Goal: Find specific page/section: Find specific page/section

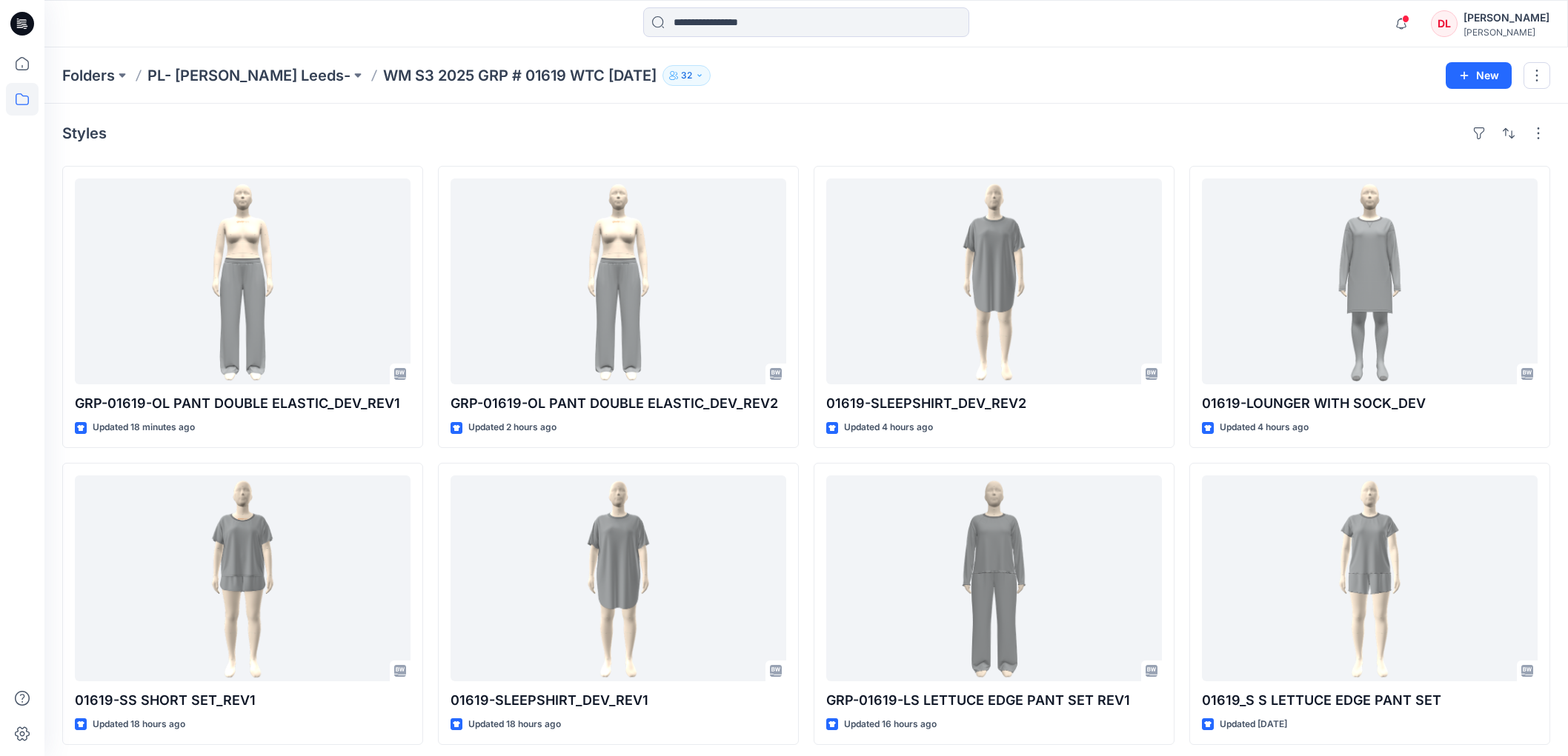
scroll to position [329, 0]
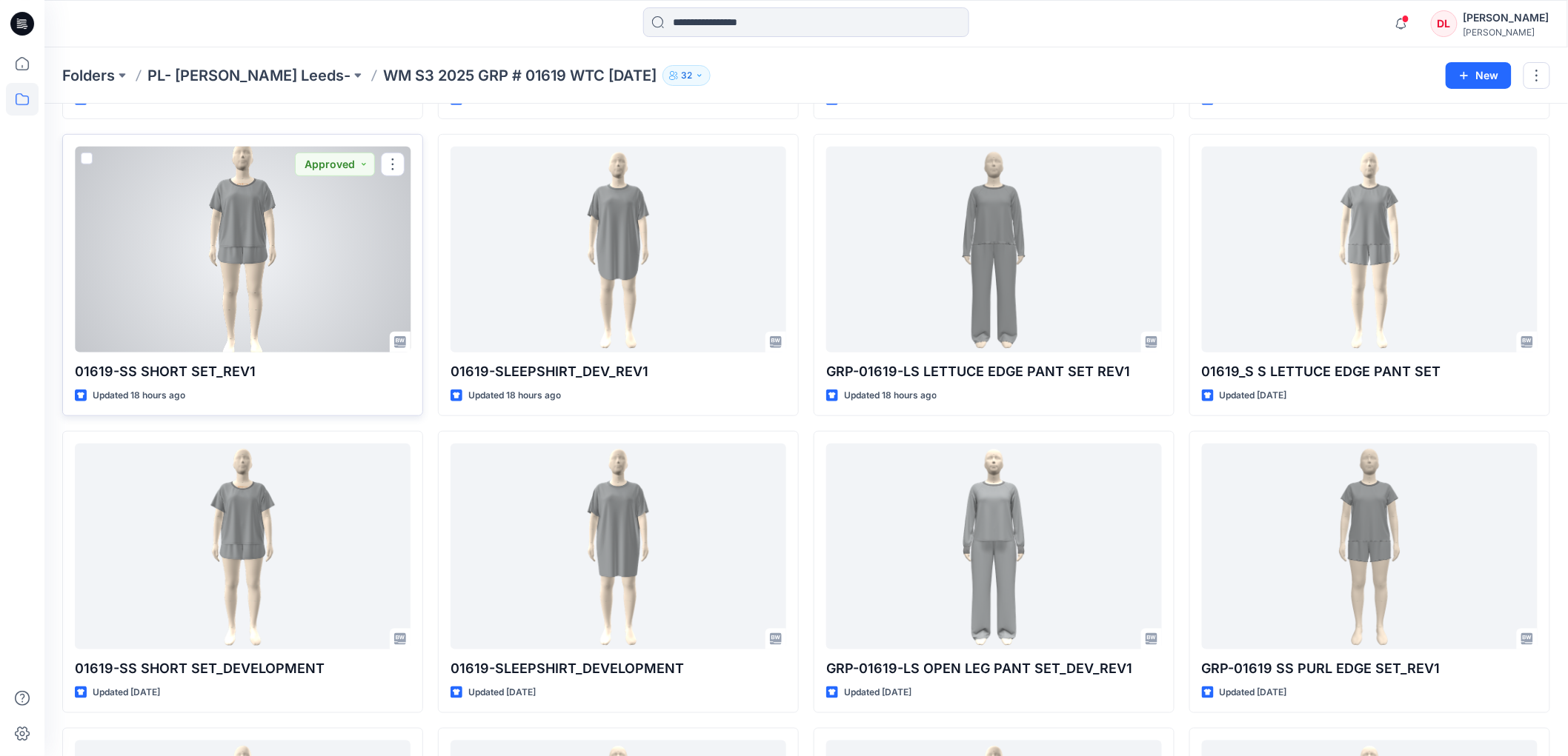
click at [242, 246] on div at bounding box center [243, 249] width 336 height 206
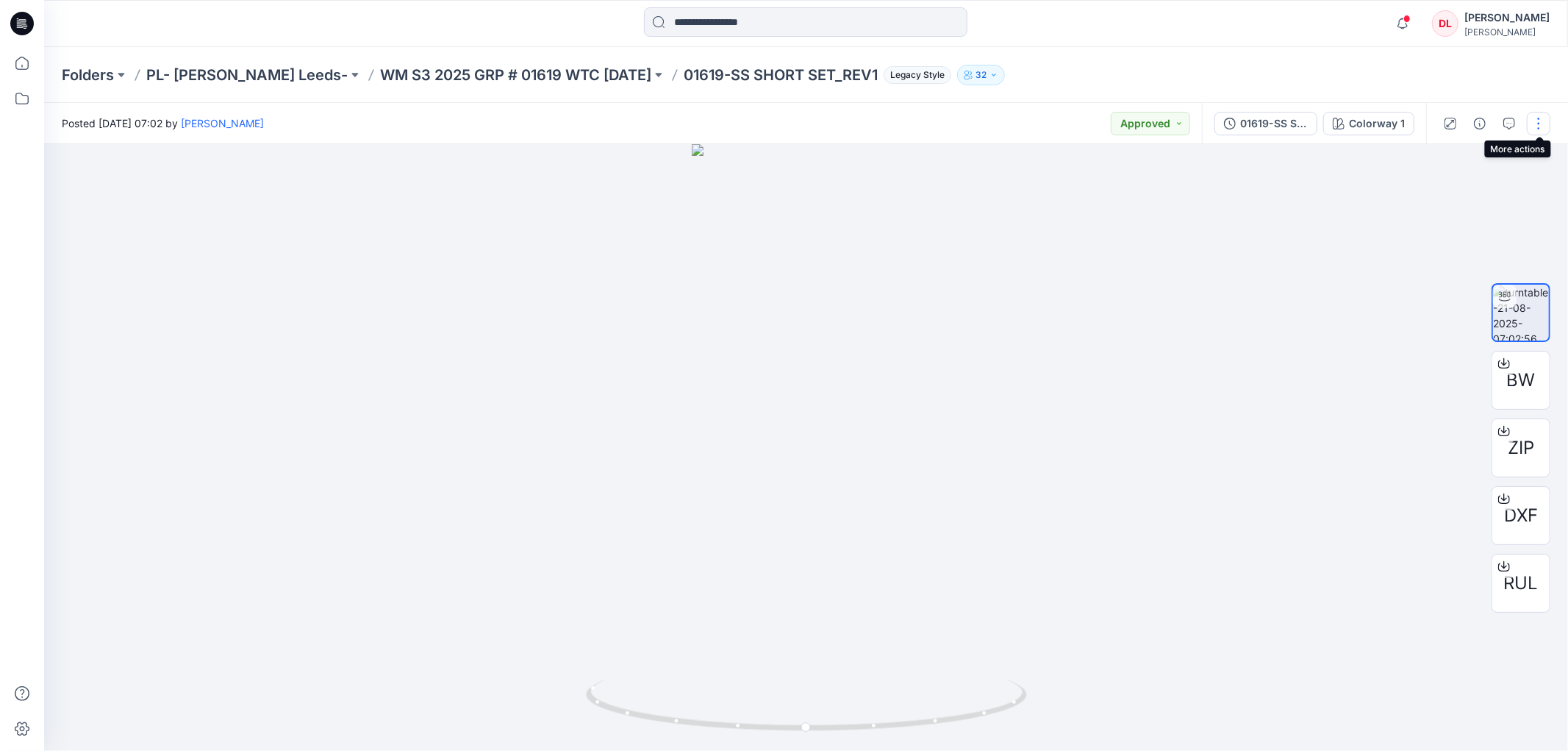
click at [1541, 132] on button "button" at bounding box center [1538, 123] width 24 height 24
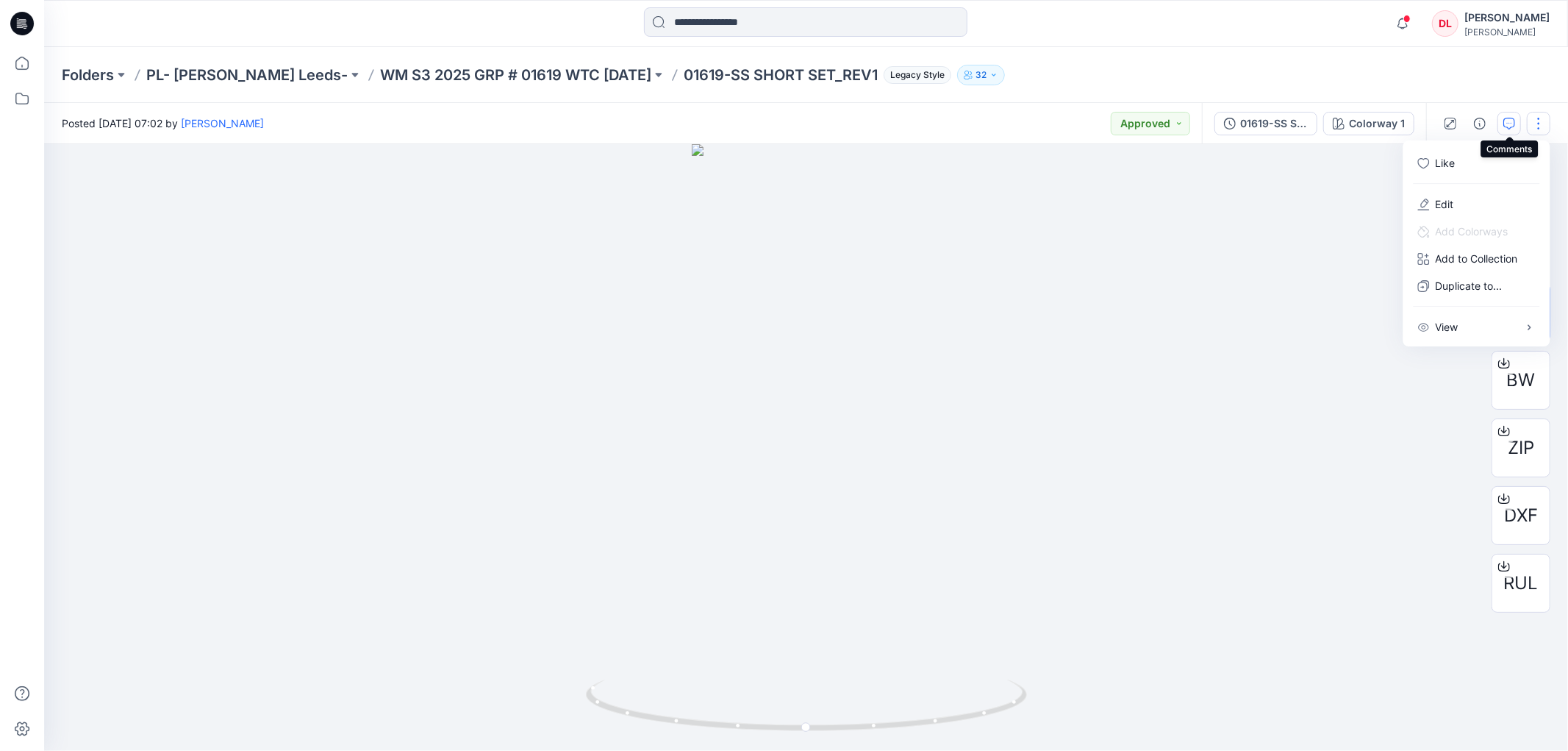
click at [1512, 123] on icon "button" at bounding box center [1509, 123] width 11 height 11
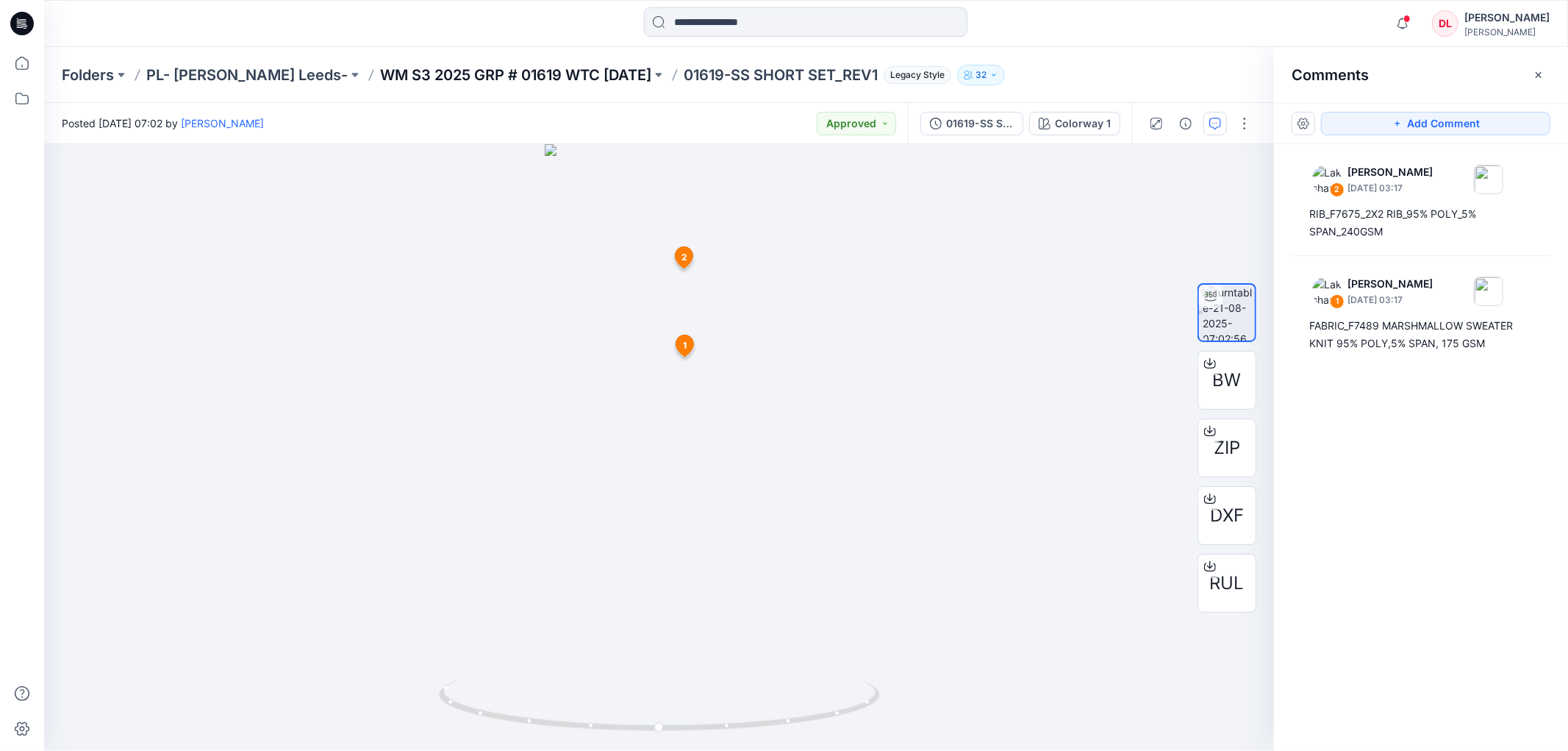
click at [452, 75] on p "WM S3 2025 GRP # 01619 WTC [DATE]" at bounding box center [516, 75] width 271 height 21
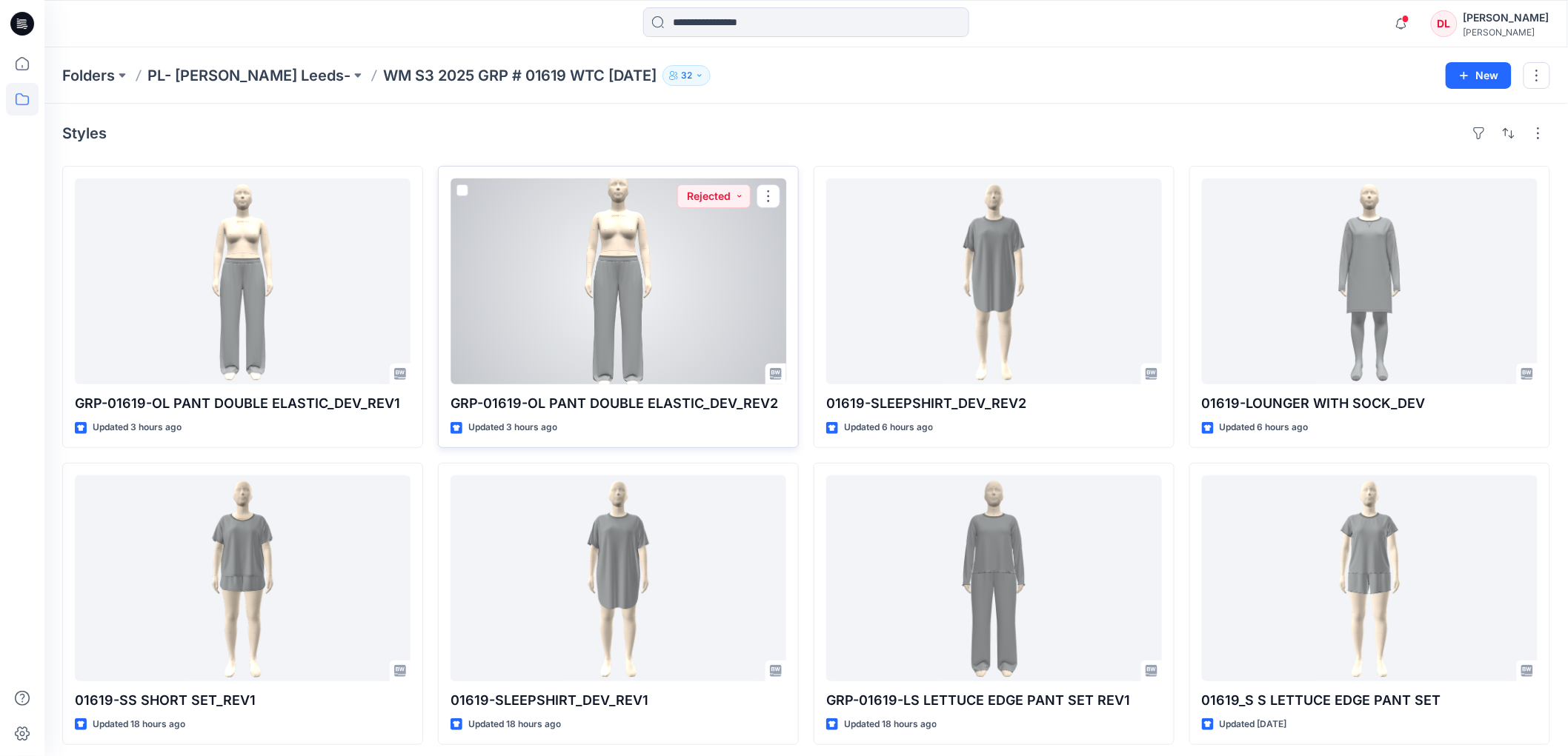
click at [635, 315] on div at bounding box center [618, 281] width 336 height 206
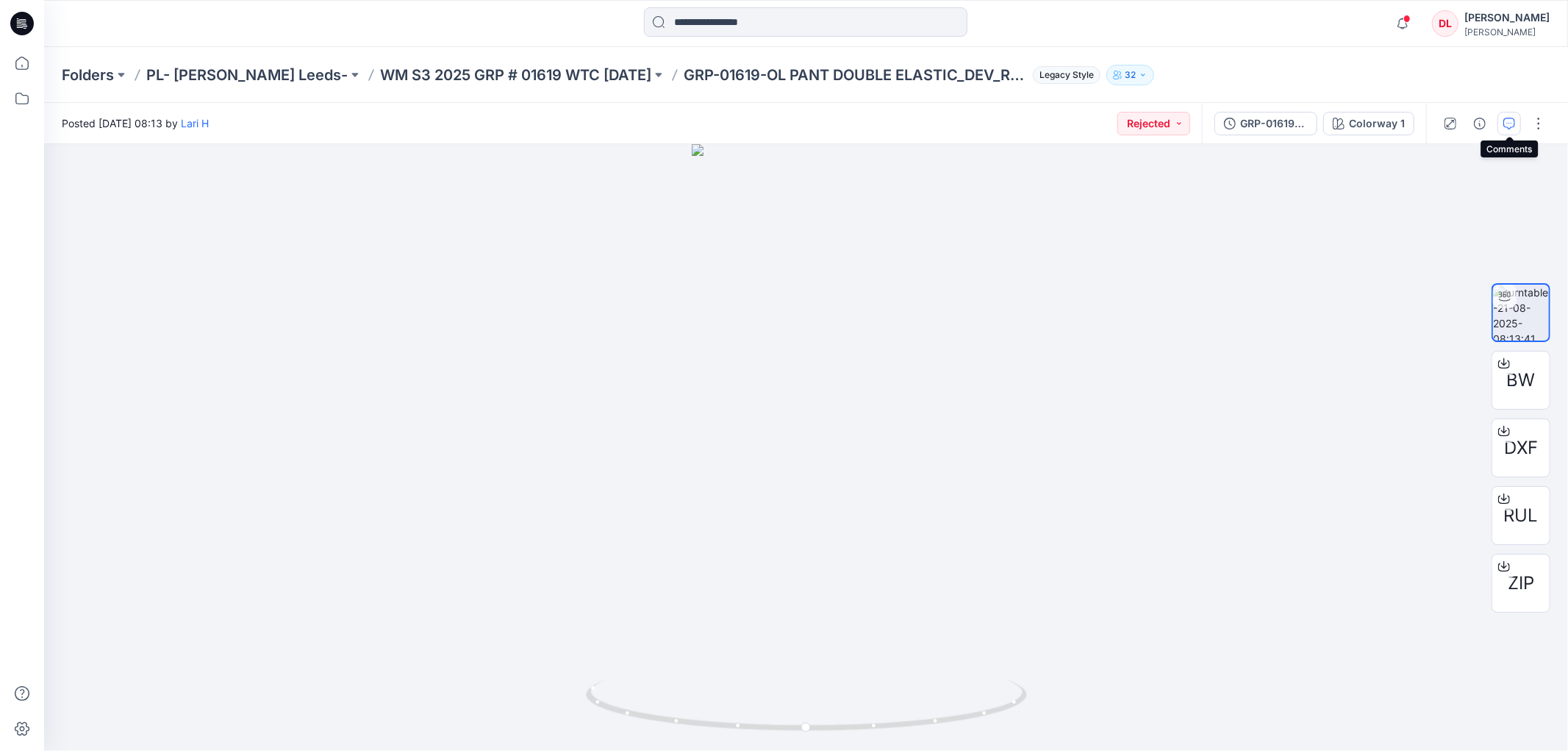
click at [1516, 127] on button "button" at bounding box center [1509, 123] width 24 height 24
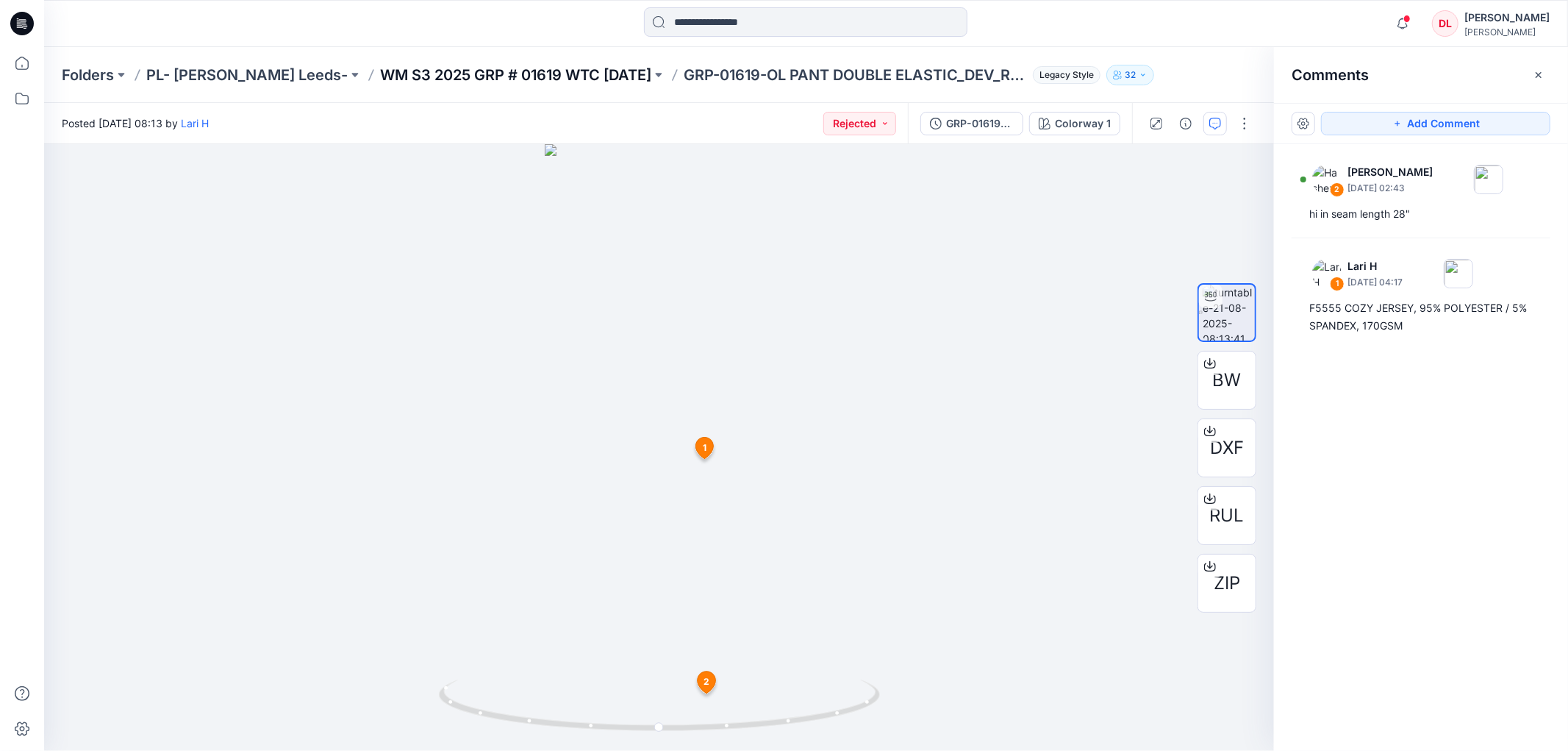
click at [501, 76] on p "WM S3 2025 GRP # 01619 WTC [DATE]" at bounding box center [516, 75] width 271 height 21
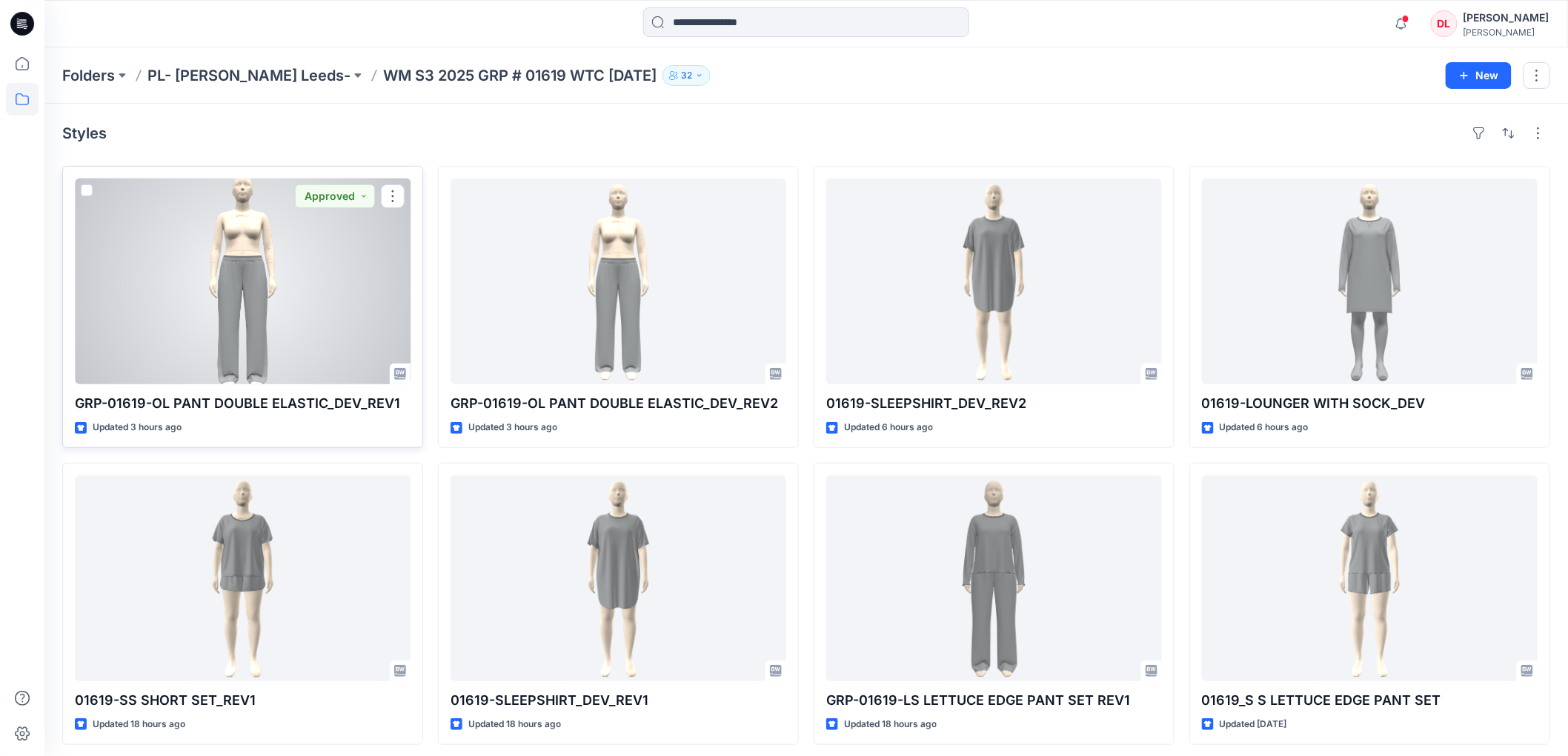
click at [250, 263] on div at bounding box center [243, 281] width 336 height 206
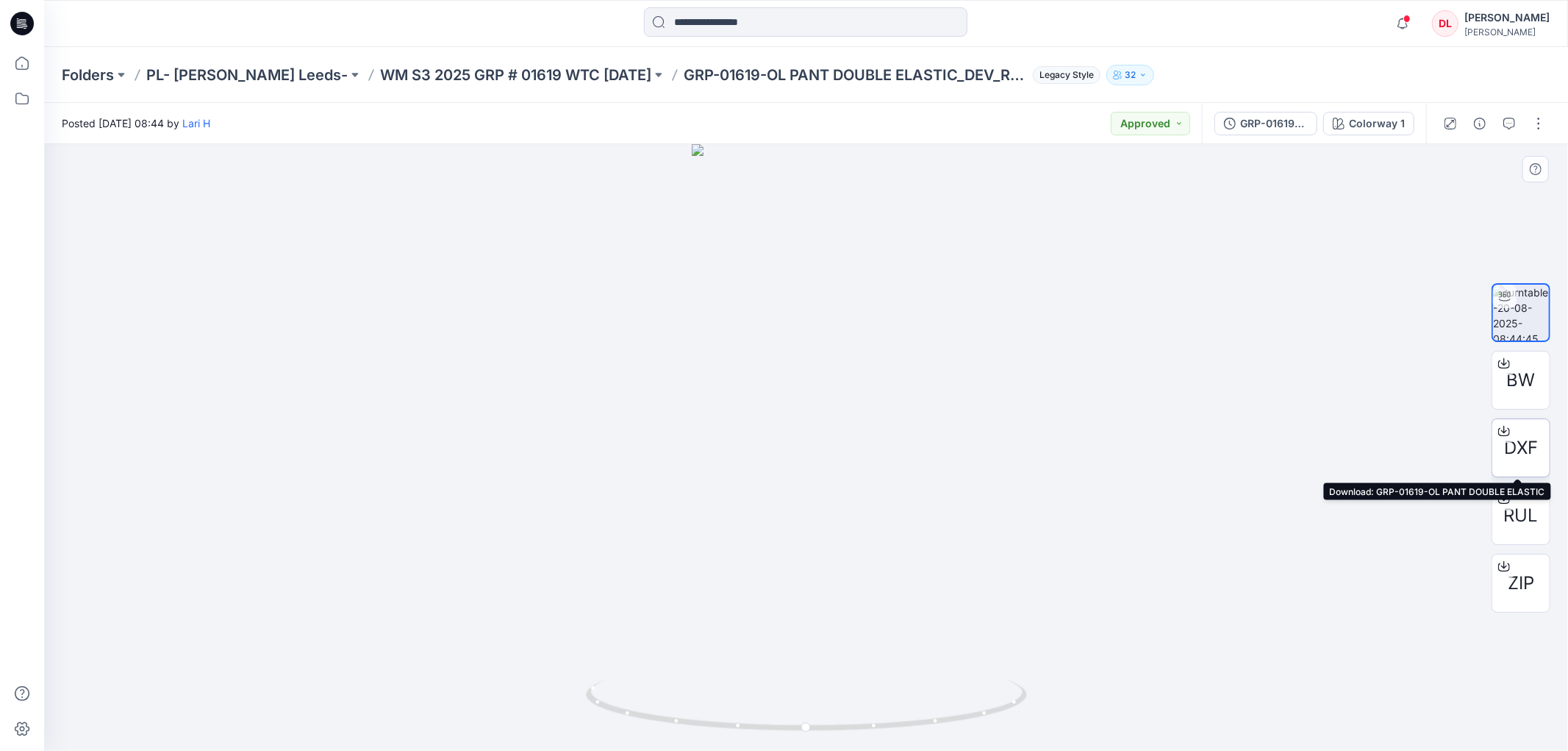
click at [1518, 457] on span "DXF" at bounding box center [1521, 447] width 33 height 27
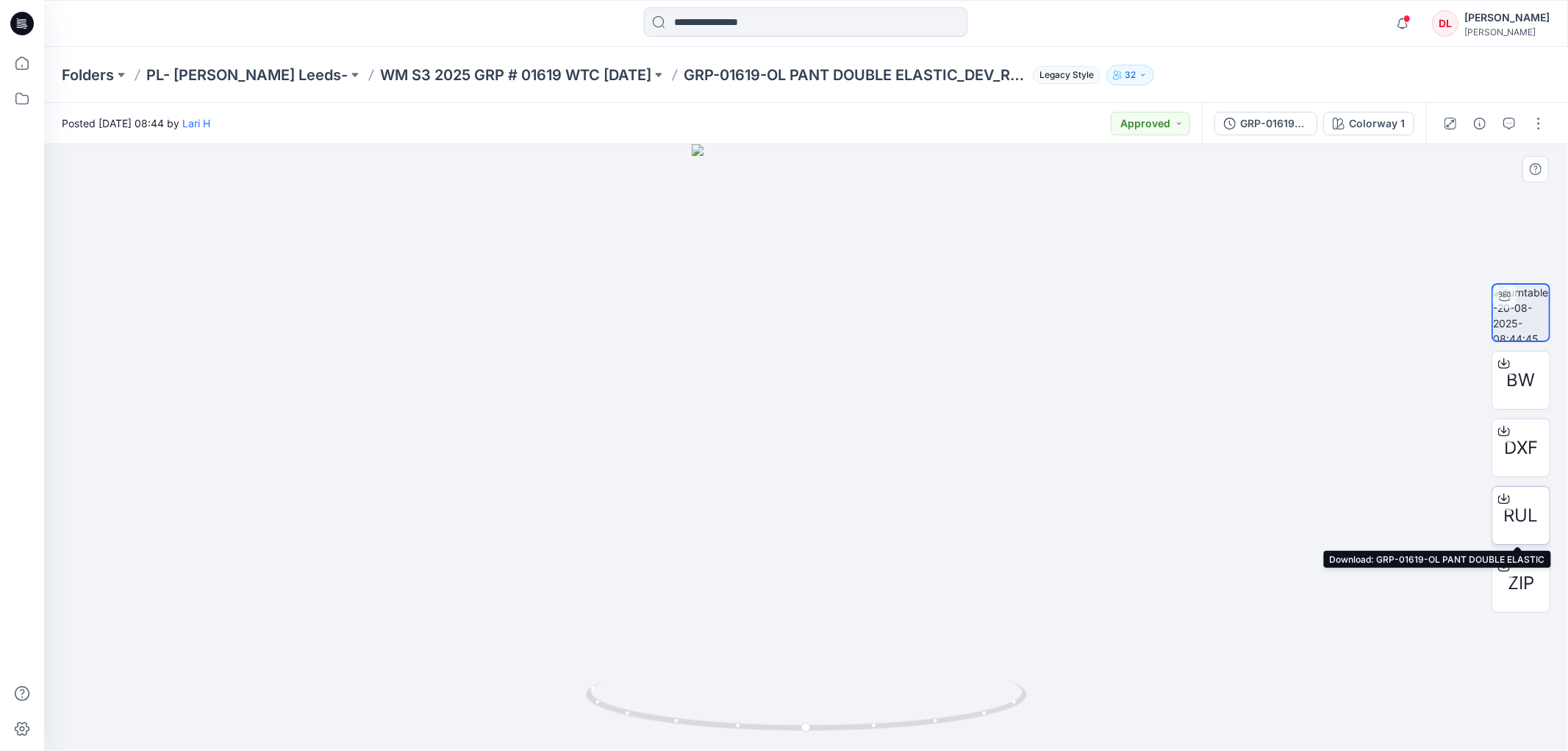
click at [1512, 521] on span "RUL" at bounding box center [1521, 515] width 34 height 27
click at [1508, 128] on button "button" at bounding box center [1509, 123] width 24 height 24
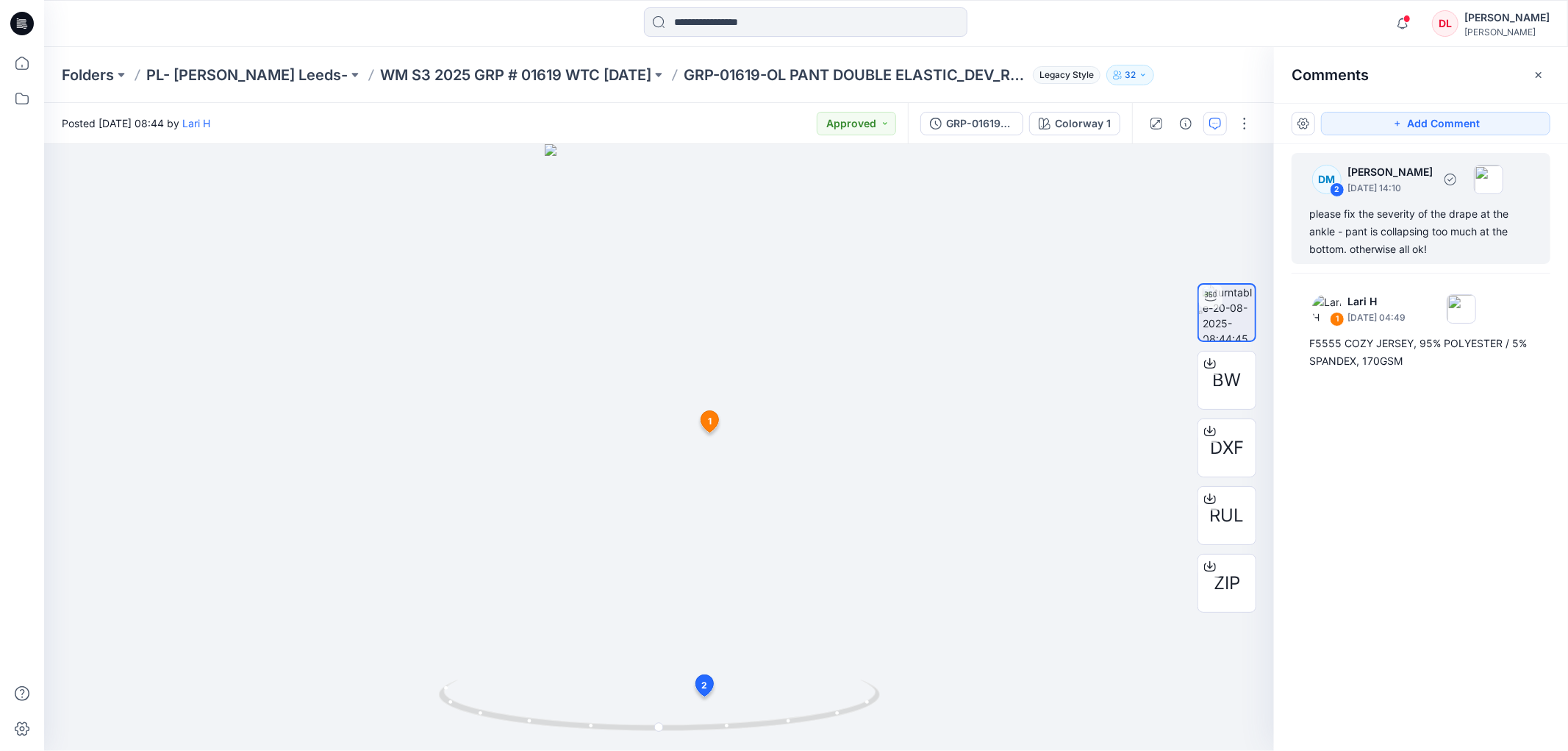
click at [1320, 180] on div "DM" at bounding box center [1327, 180] width 30 height 30
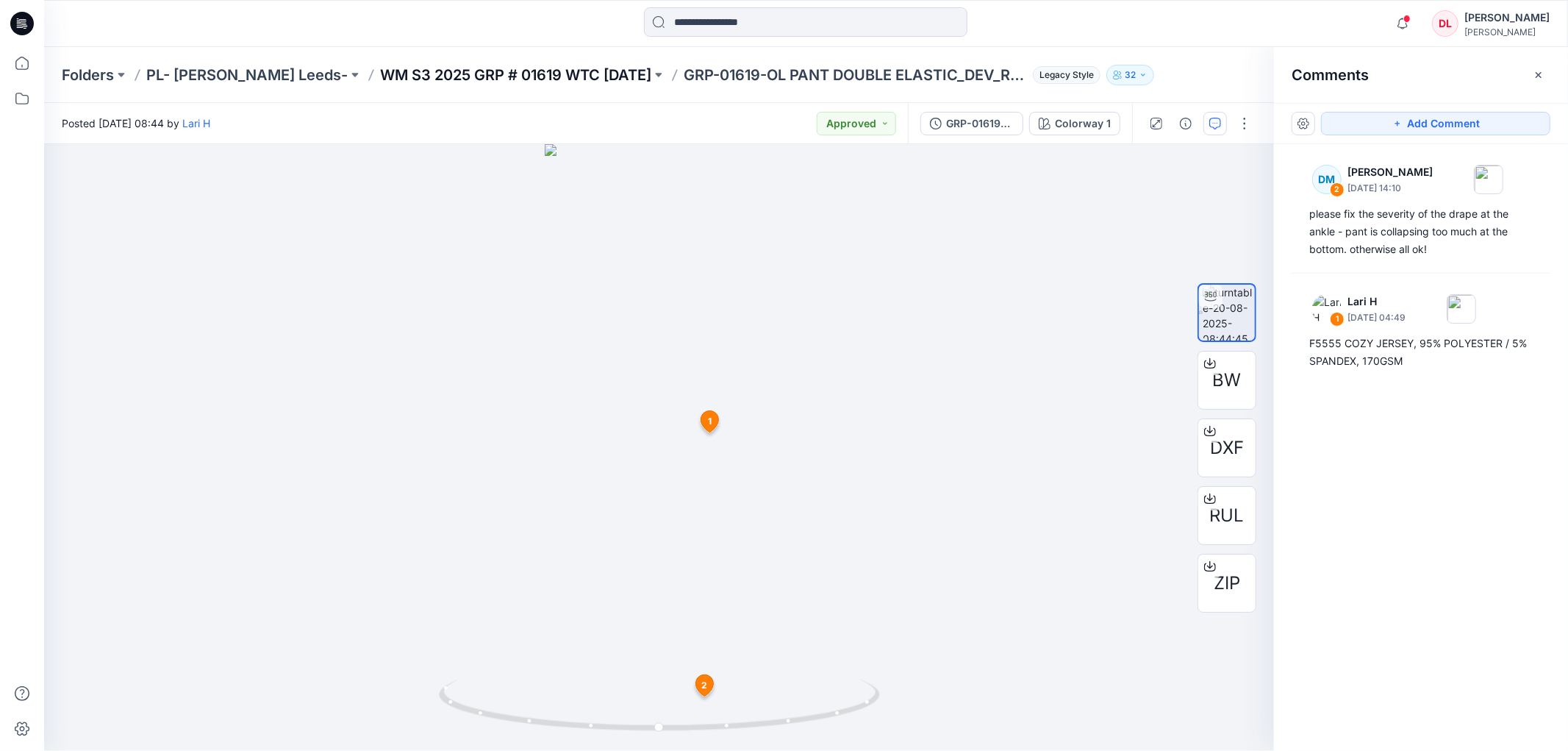
click at [380, 72] on p "WM S3 2025 GRP # 01619 WTC [DATE]" at bounding box center [516, 75] width 271 height 21
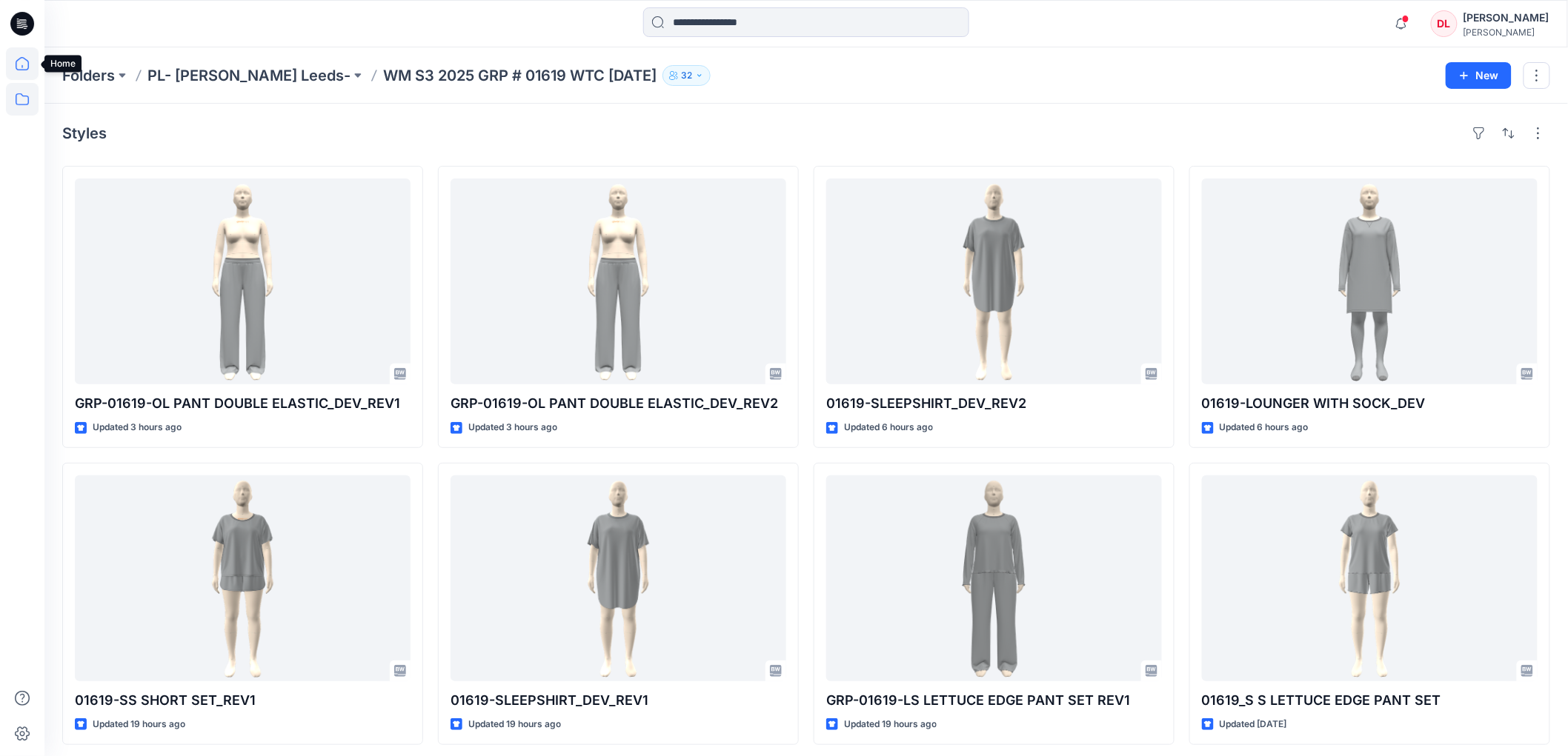
click at [20, 60] on icon at bounding box center [22, 64] width 33 height 33
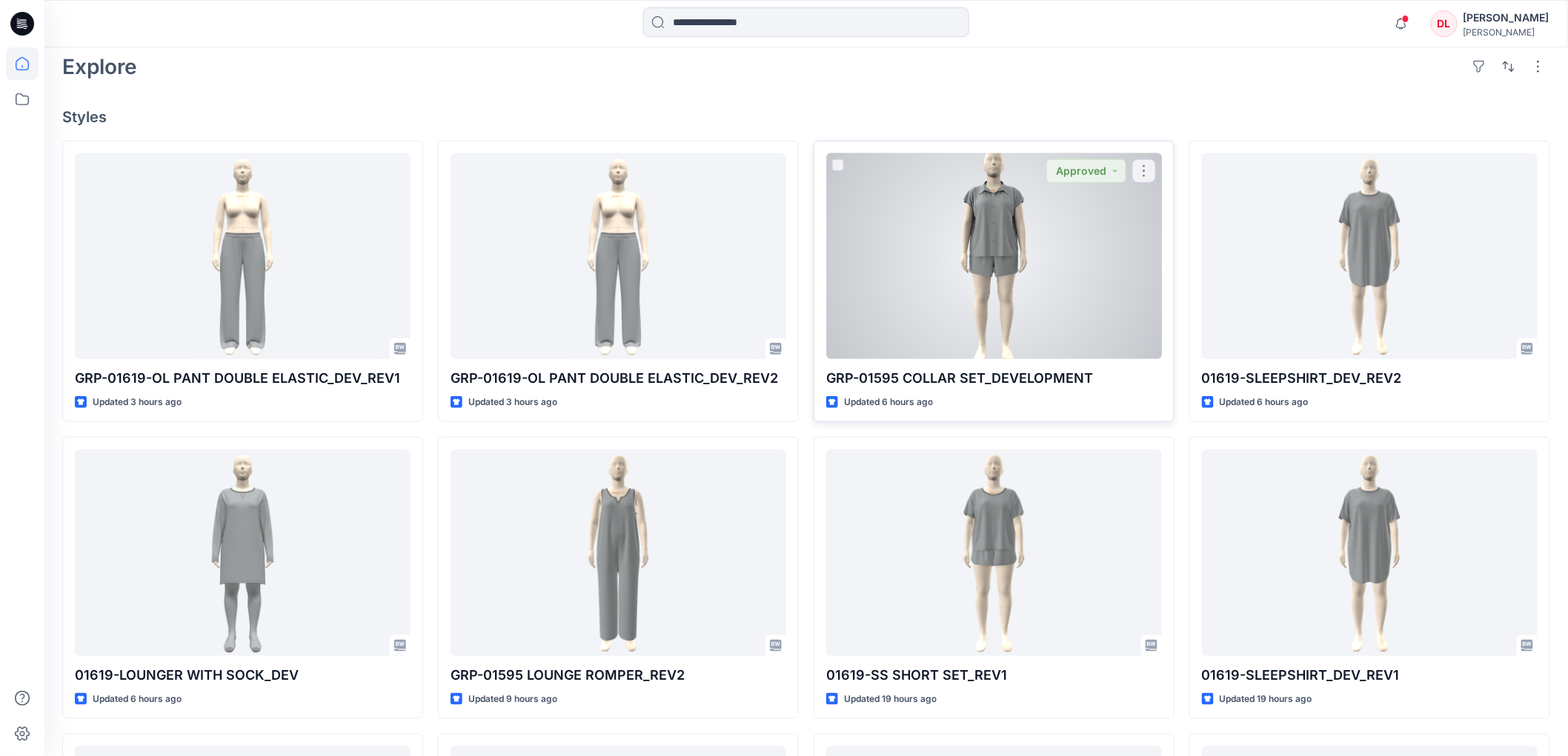
scroll to position [411, 0]
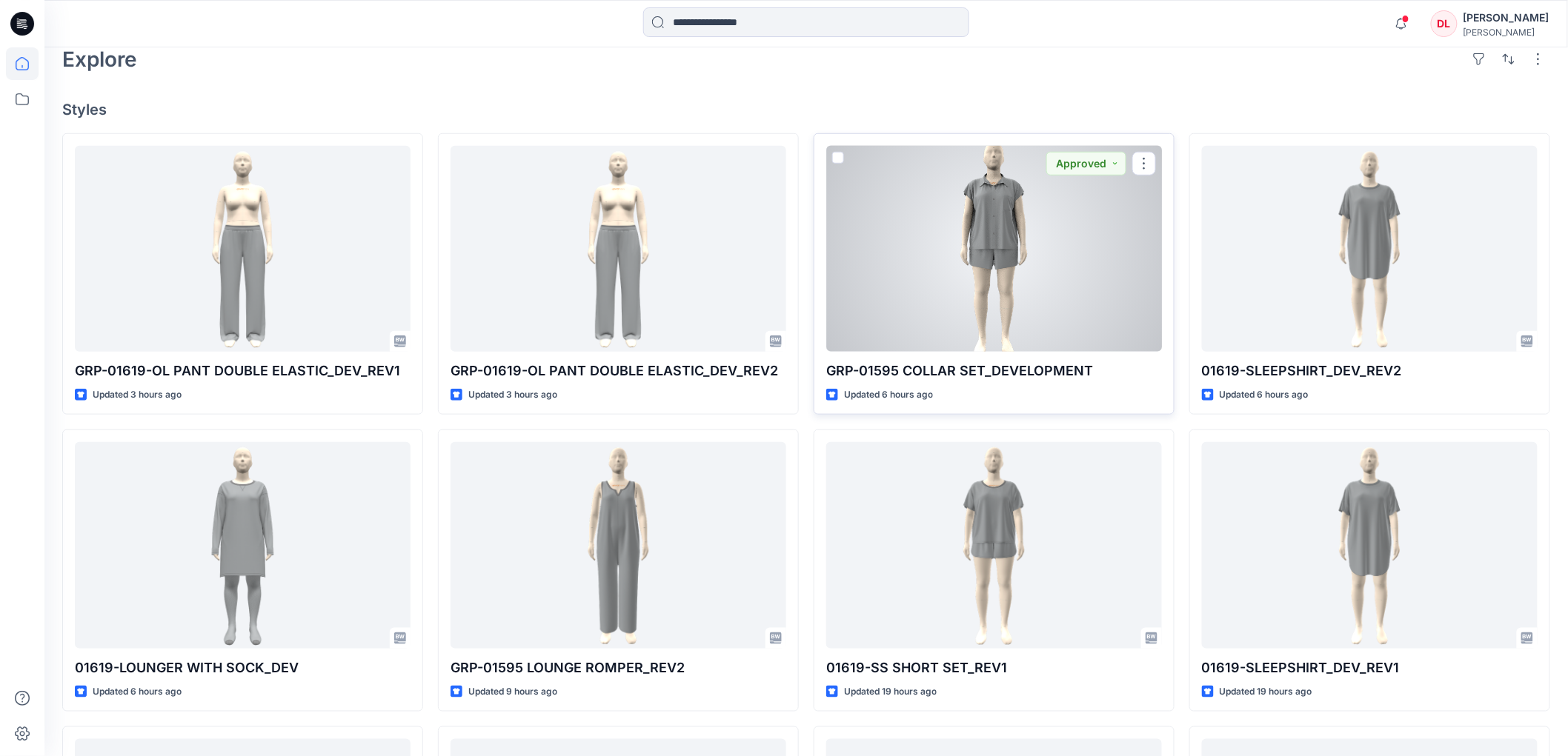
click at [1005, 241] on div at bounding box center [994, 248] width 336 height 206
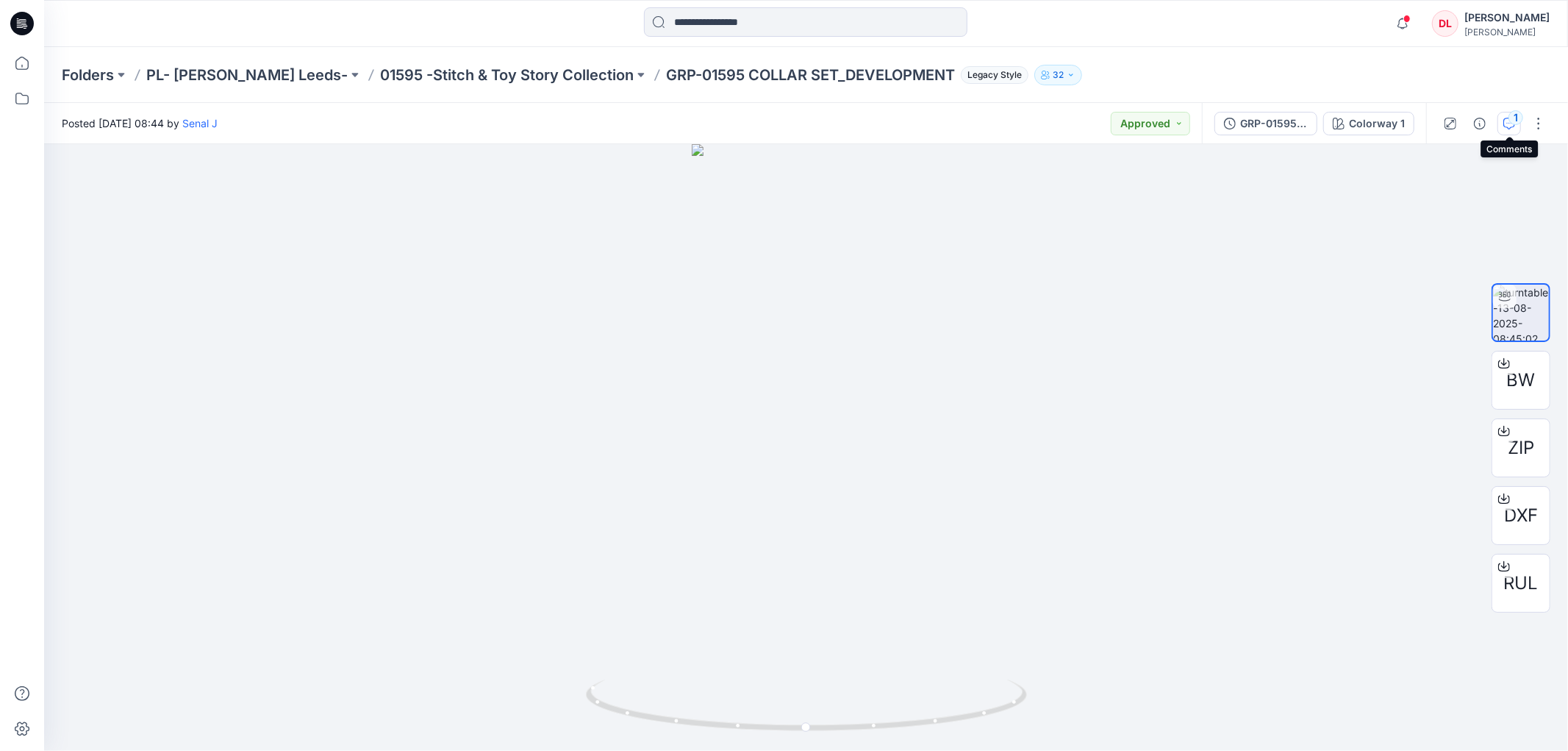
click at [1509, 122] on icon "button" at bounding box center [1509, 123] width 11 height 11
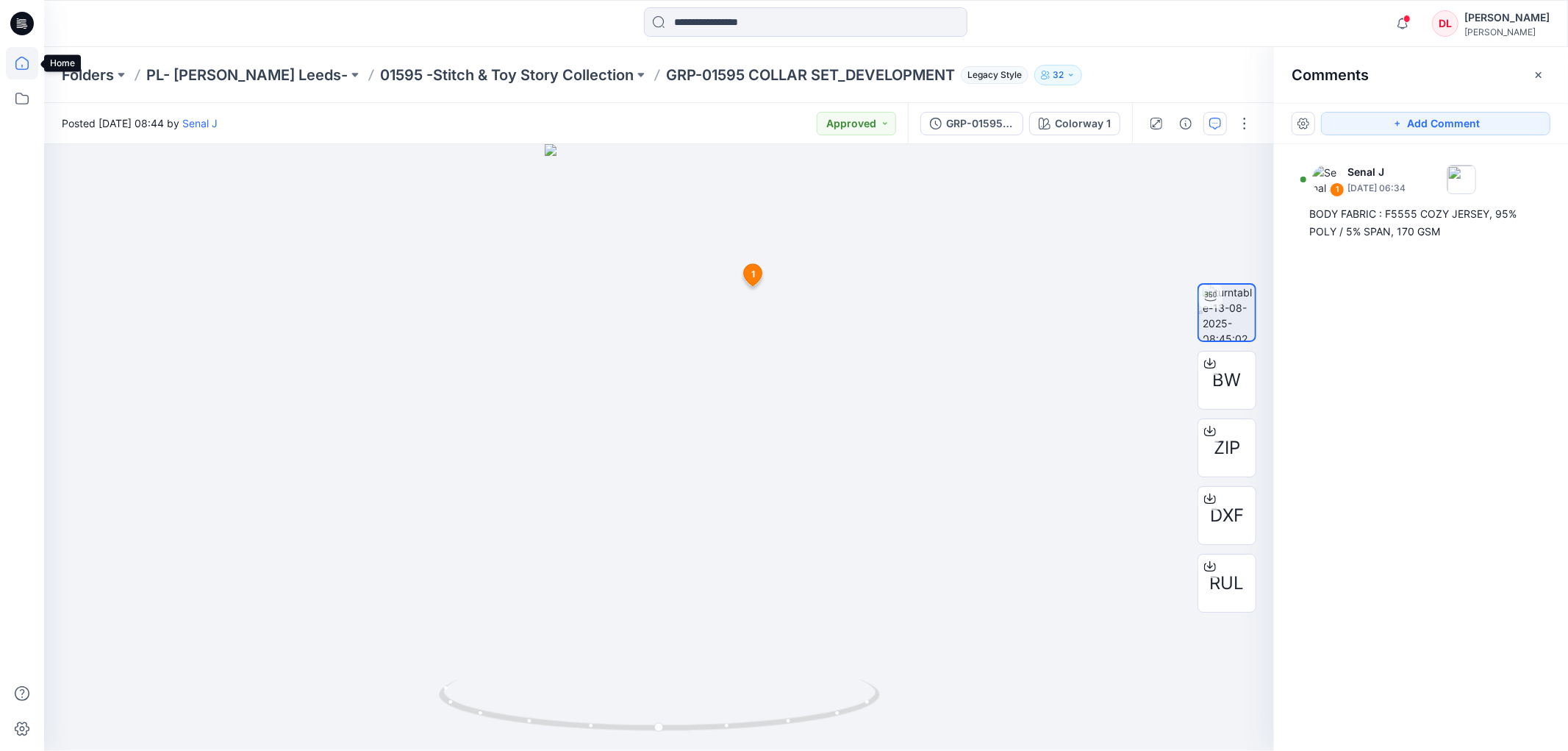
click at [25, 61] on icon at bounding box center [22, 63] width 33 height 33
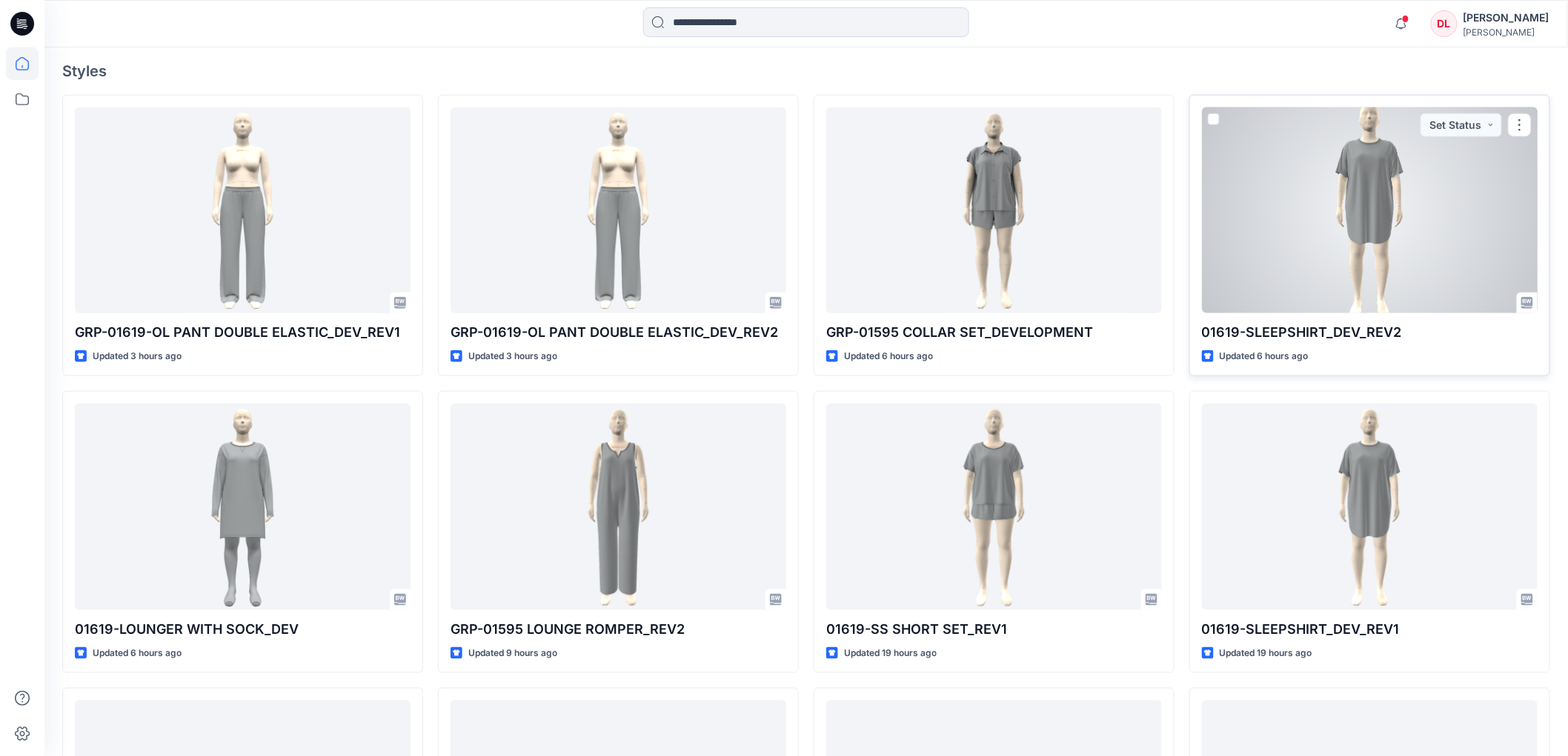
scroll to position [493, 0]
